Goal: Understand process/instructions

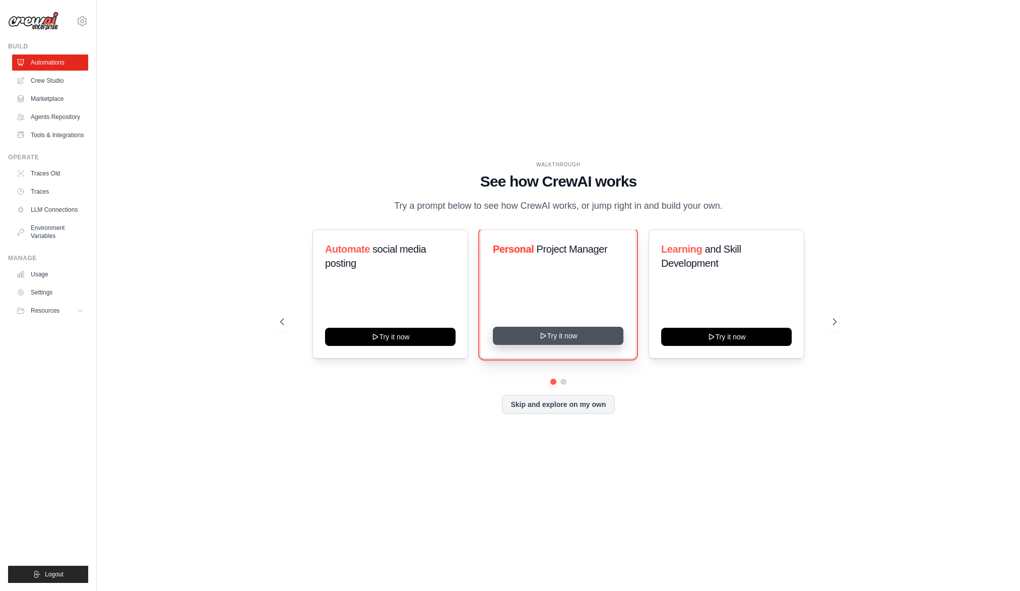
click at [542, 336] on icon at bounding box center [543, 336] width 8 height 8
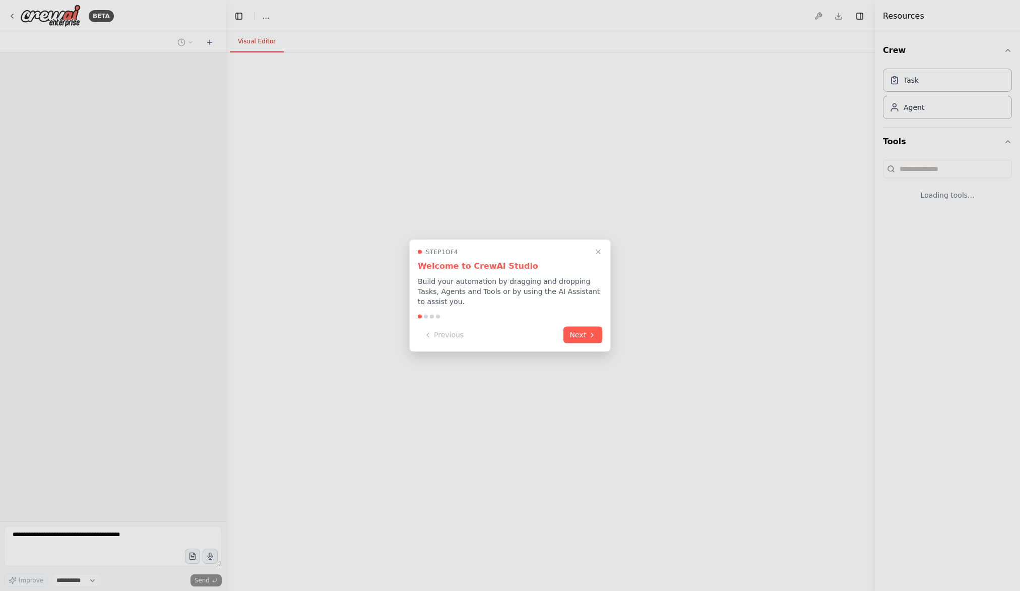
select select "****"
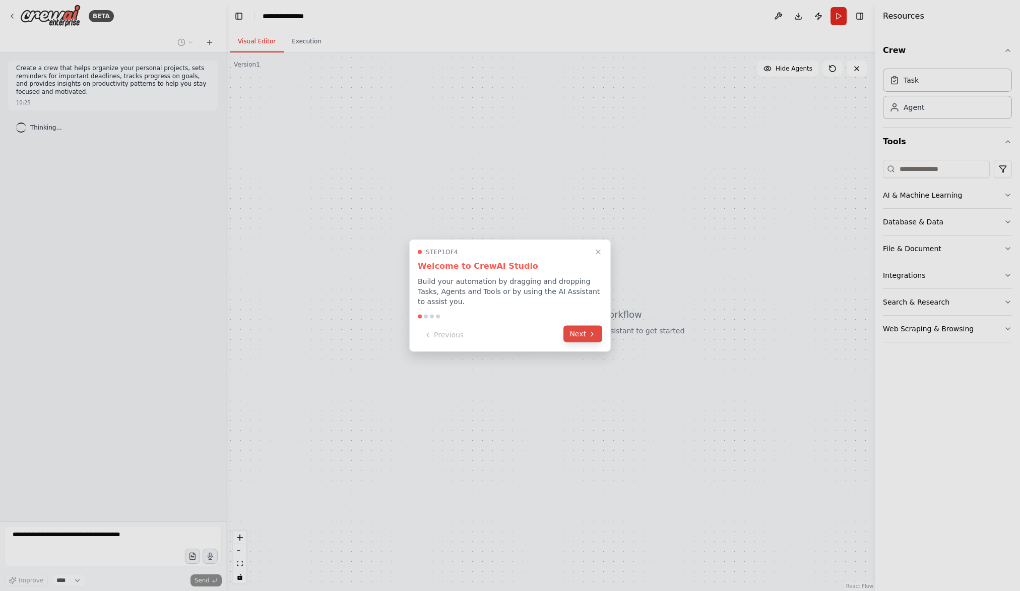
click at [580, 335] on button "Next" at bounding box center [583, 334] width 39 height 17
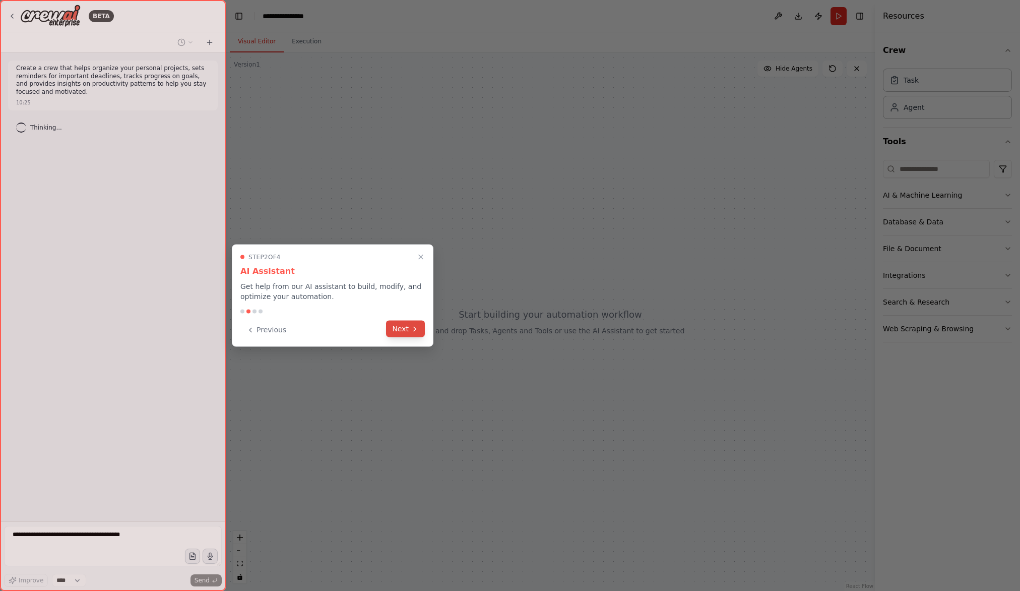
click at [414, 328] on icon at bounding box center [415, 329] width 8 height 8
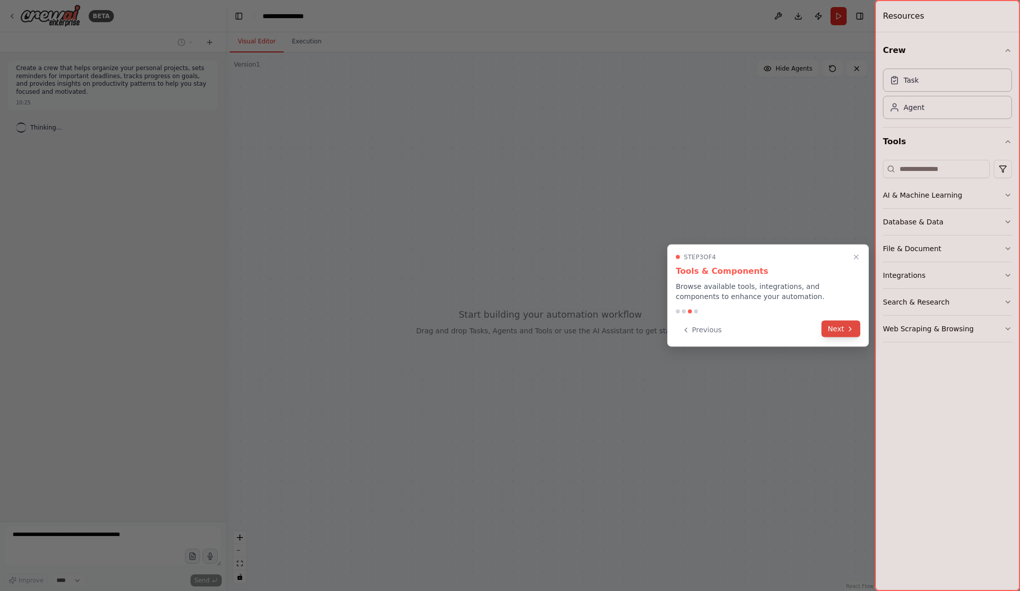
click at [843, 326] on button "Next" at bounding box center [841, 329] width 39 height 17
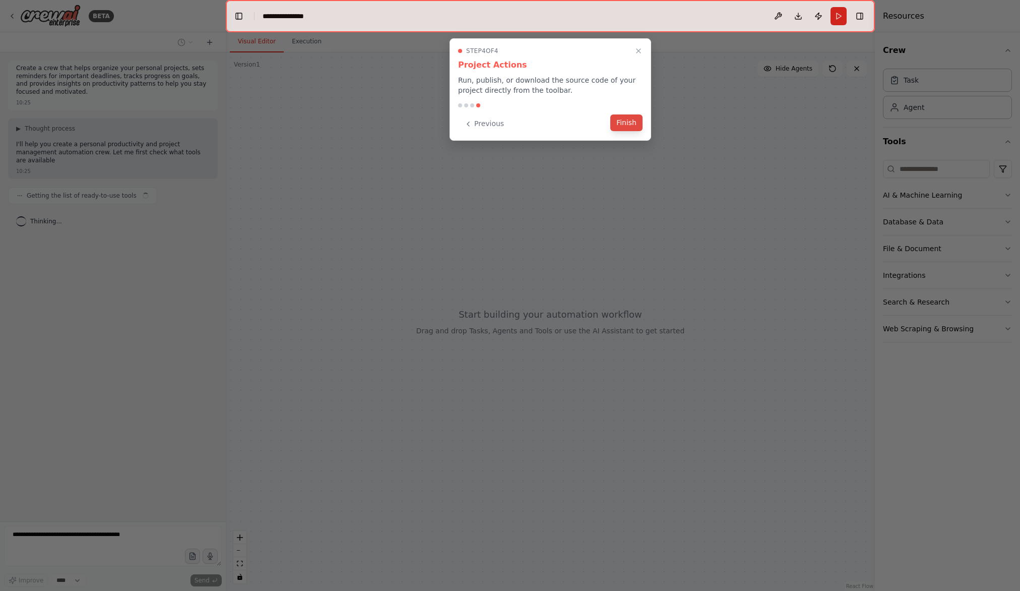
click at [620, 115] on button "Finish" at bounding box center [627, 122] width 32 height 17
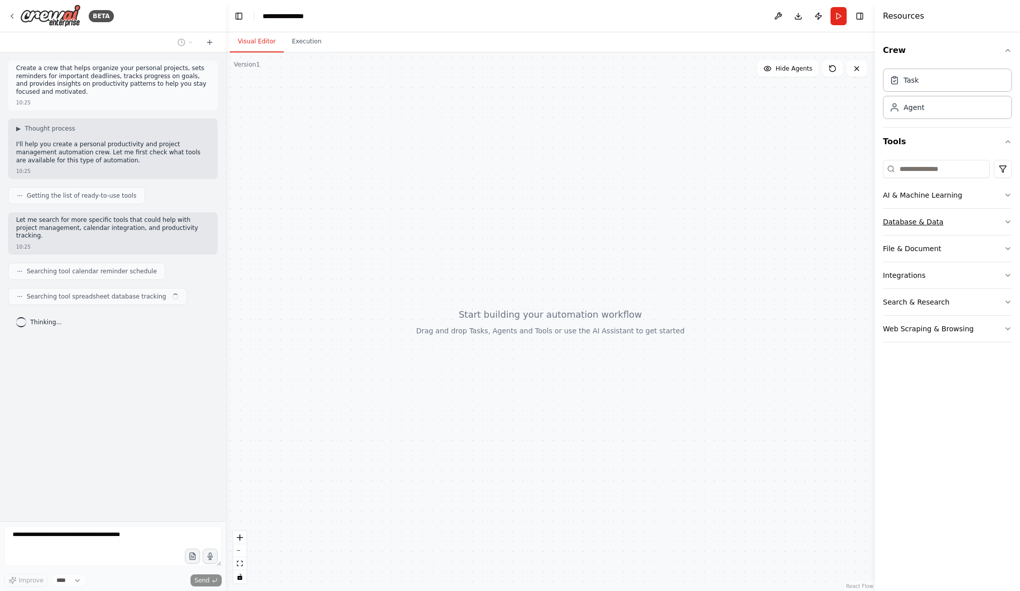
click at [902, 221] on div "Database & Data" at bounding box center [913, 222] width 60 height 10
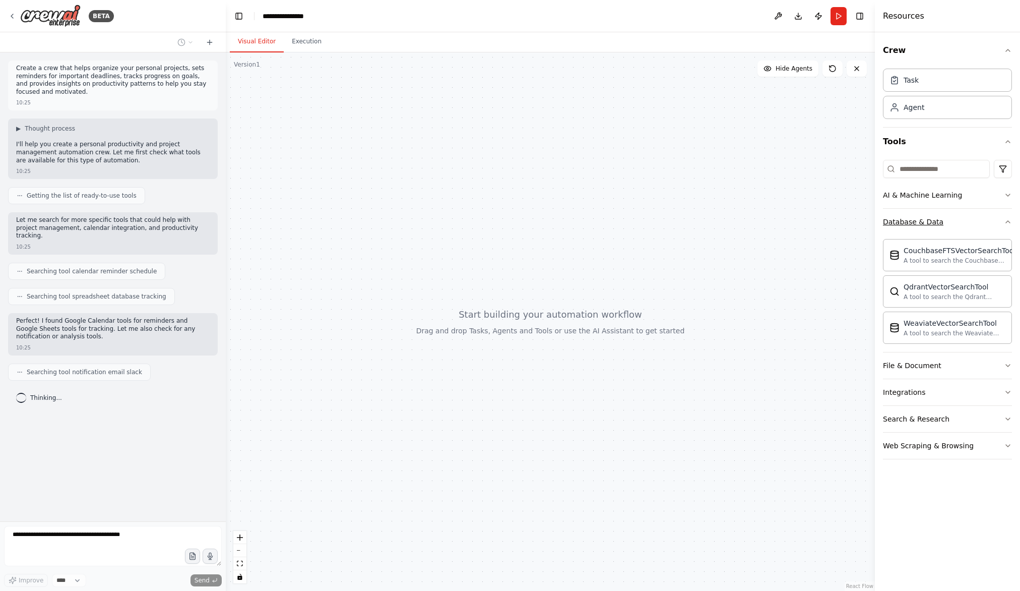
click at [901, 222] on div "Database & Data" at bounding box center [913, 222] width 60 height 10
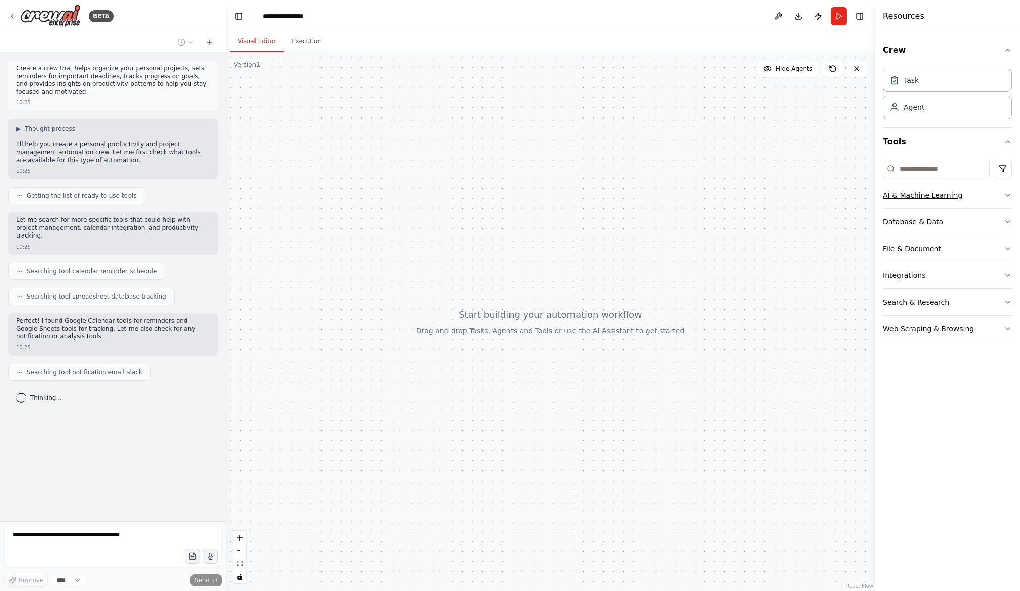
click at [901, 193] on div "AI & Machine Learning" at bounding box center [922, 195] width 79 height 10
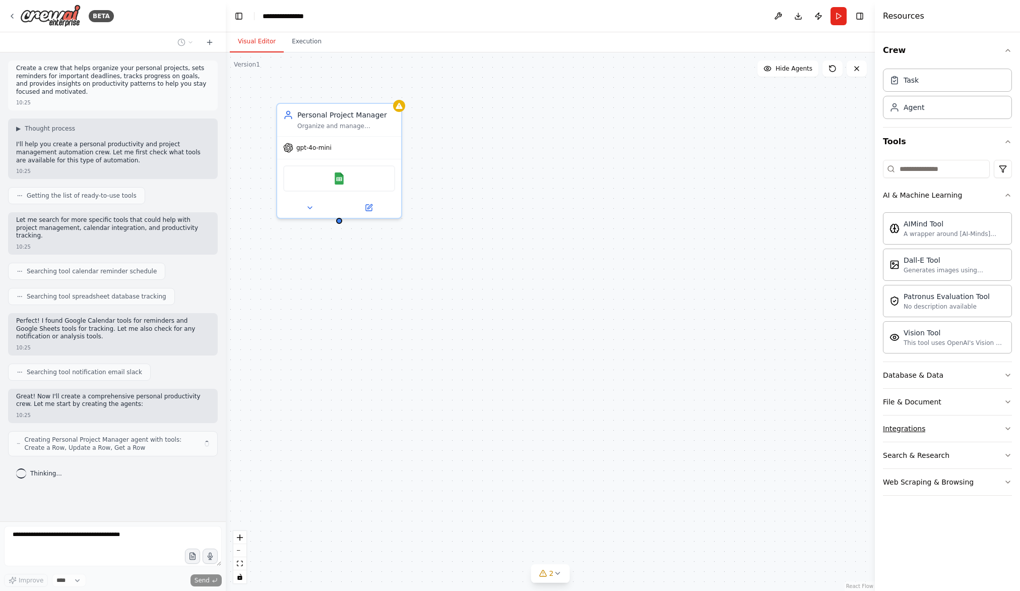
click at [900, 424] on div "Integrations" at bounding box center [904, 428] width 42 height 10
click at [905, 392] on button "File & Document" at bounding box center [947, 402] width 129 height 26
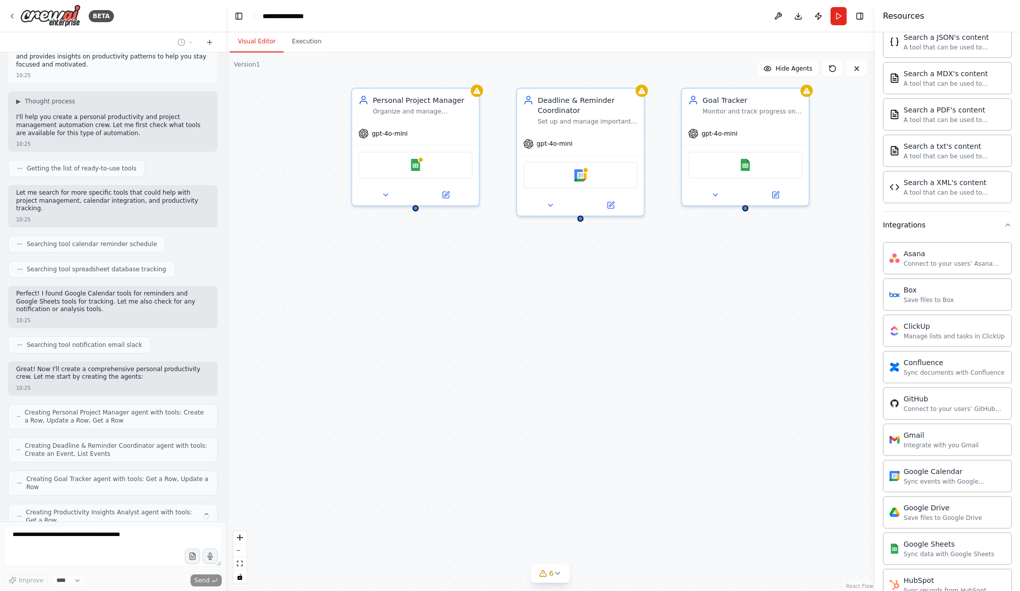
scroll to position [60, 0]
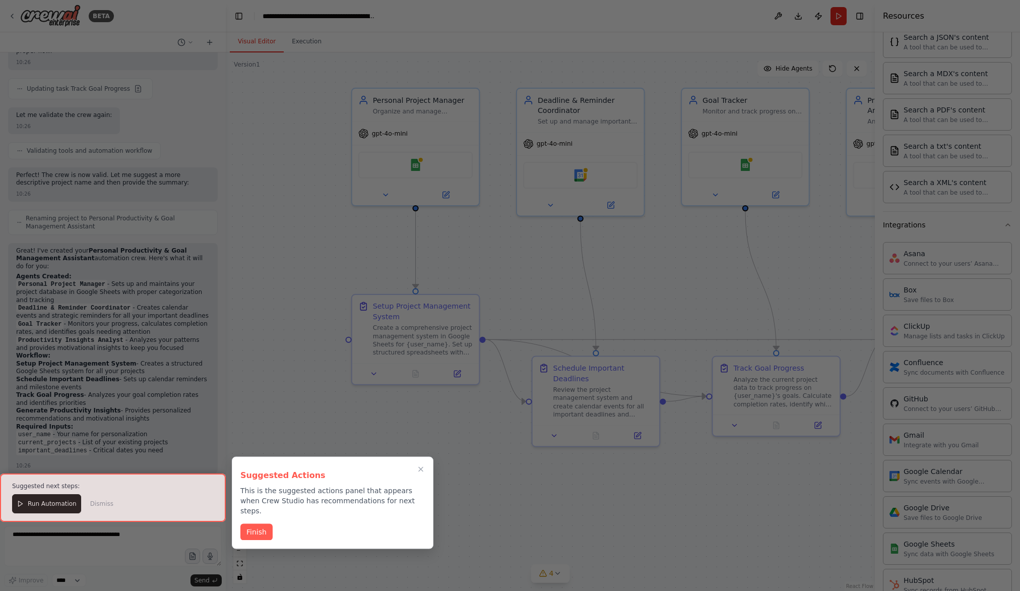
click at [257, 524] on button "Finish" at bounding box center [256, 532] width 32 height 17
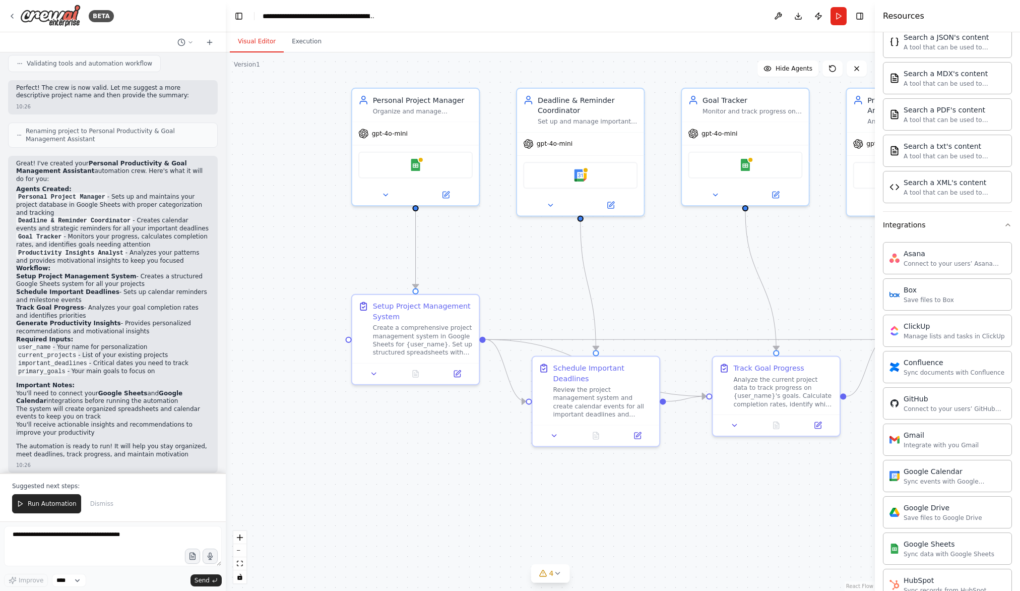
scroll to position [993, 0]
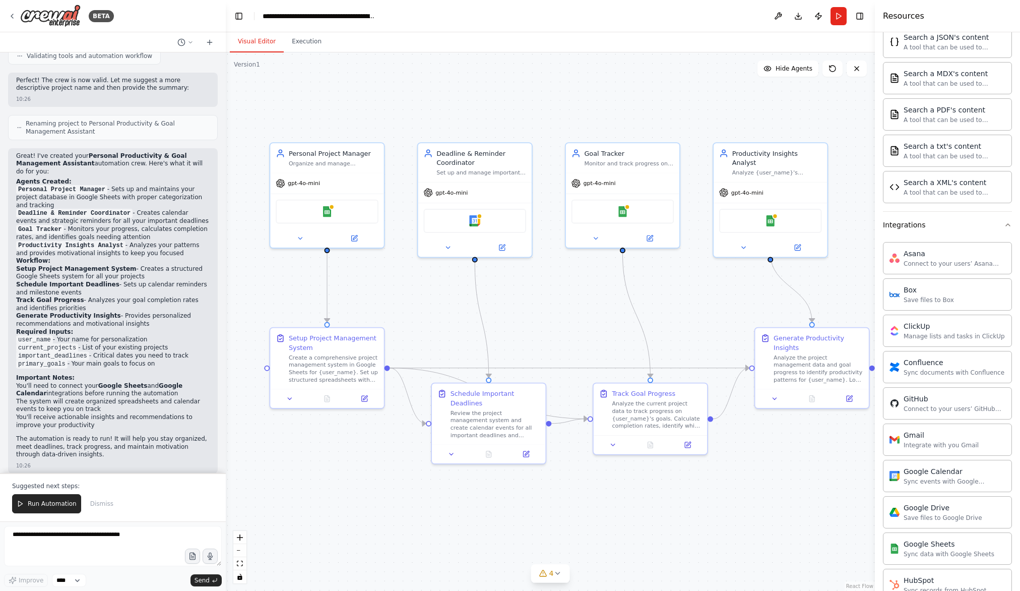
drag, startPoint x: 709, startPoint y: 286, endPoint x: 591, endPoint y: 274, distance: 118.6
click at [591, 274] on div ".deletable-edge-delete-btn { width: 20px; height: 20px; border: 0px solid #ffff…" at bounding box center [550, 321] width 649 height 538
